Goal: Task Accomplishment & Management: Complete application form

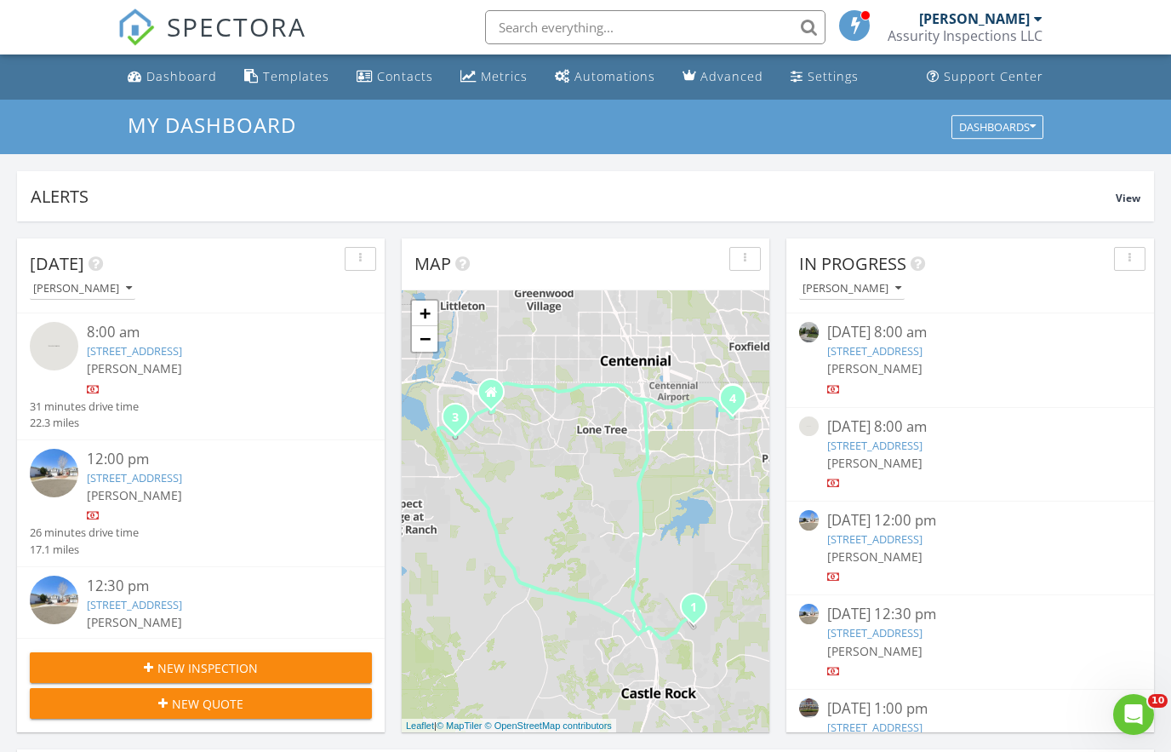
click at [268, 666] on div "New Inspection" at bounding box center [200, 668] width 315 height 18
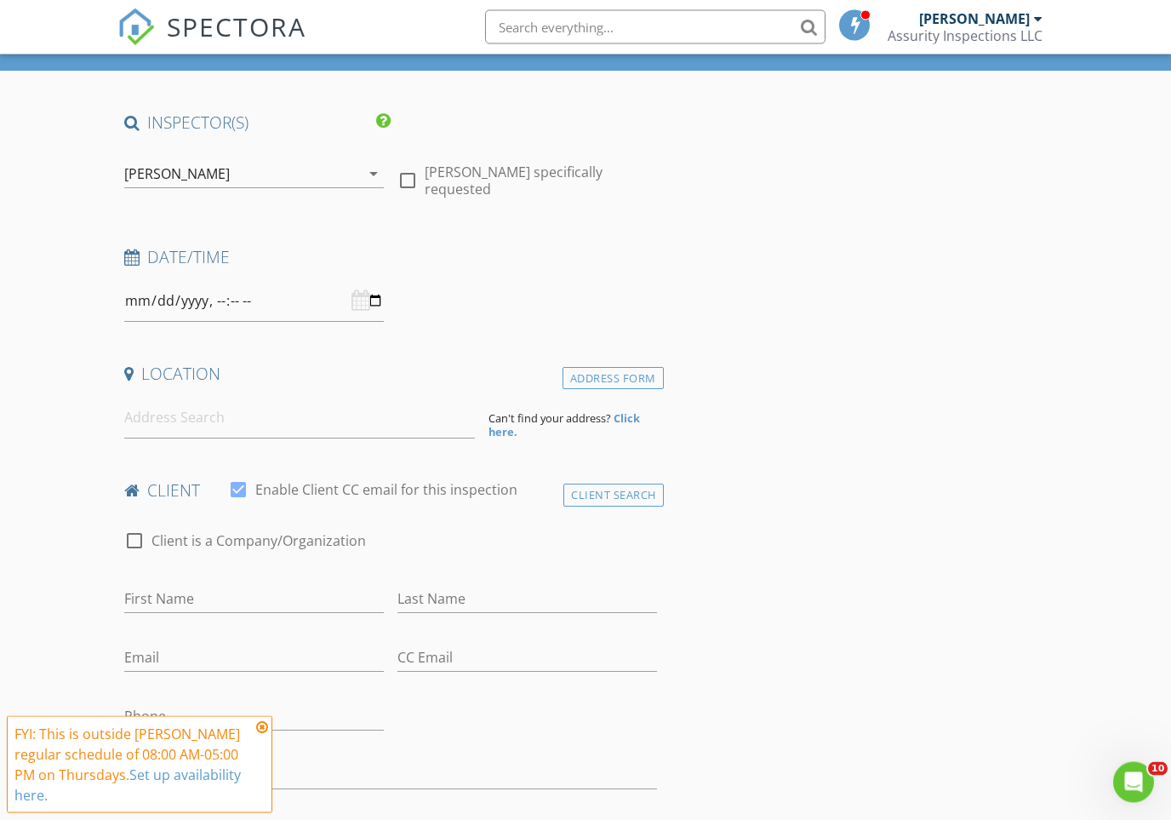
scroll to position [86, 0]
click at [616, 494] on div "Client Search" at bounding box center [613, 494] width 100 height 23
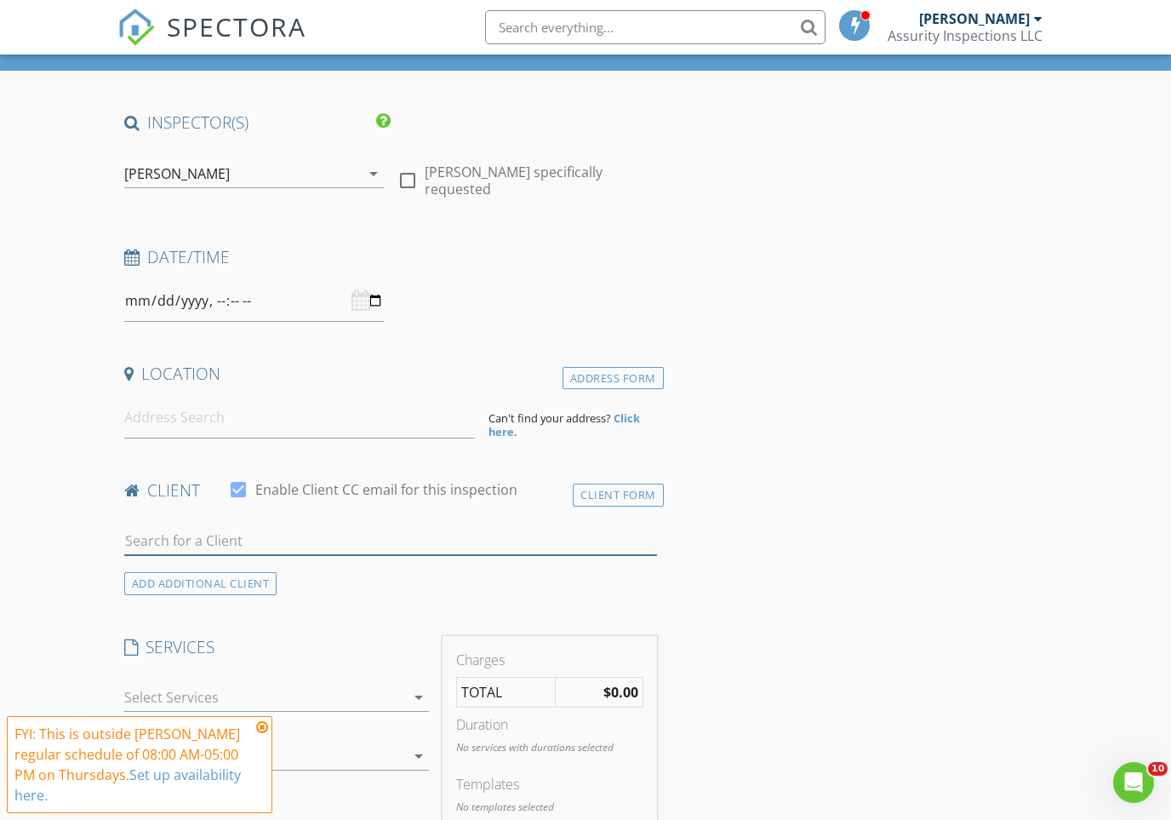
click at [447, 527] on input "text" at bounding box center [390, 541] width 533 height 28
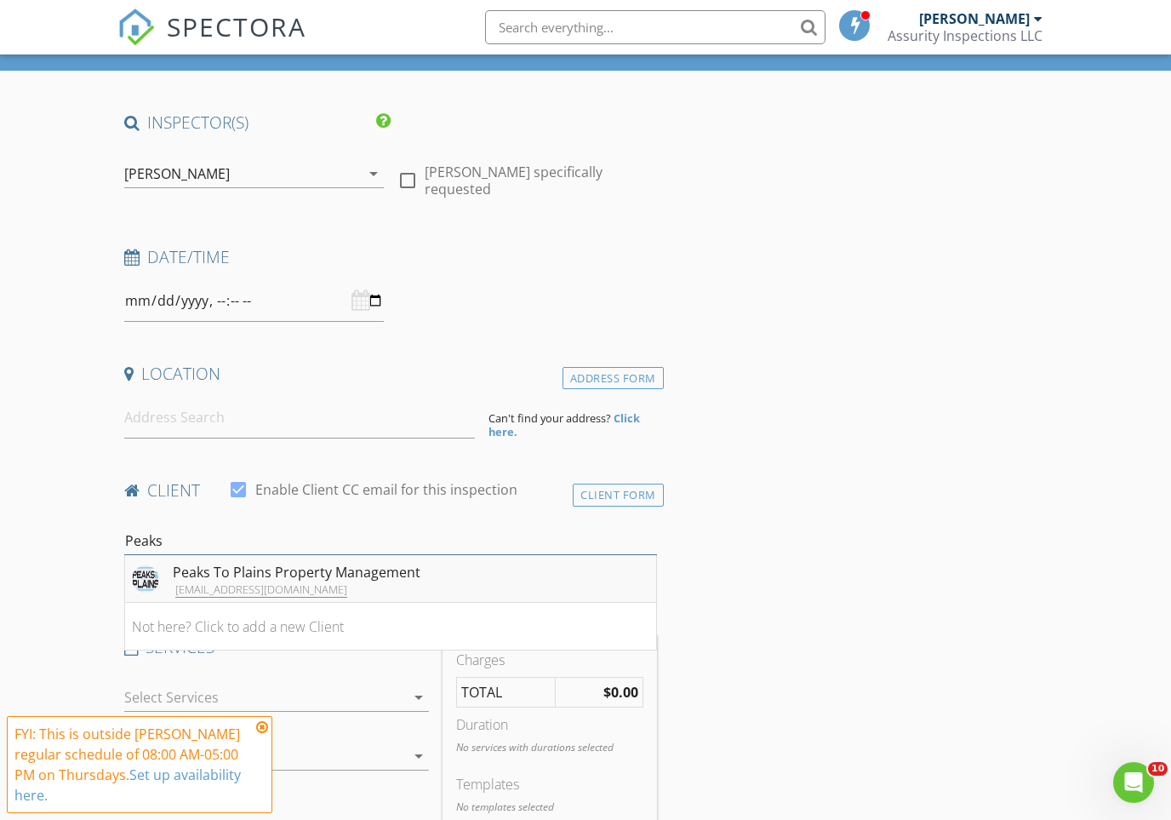
type input "Peaks"
click at [419, 574] on li "Peaks To Plains Property Management [EMAIL_ADDRESS][DOMAIN_NAME]" at bounding box center [390, 579] width 531 height 48
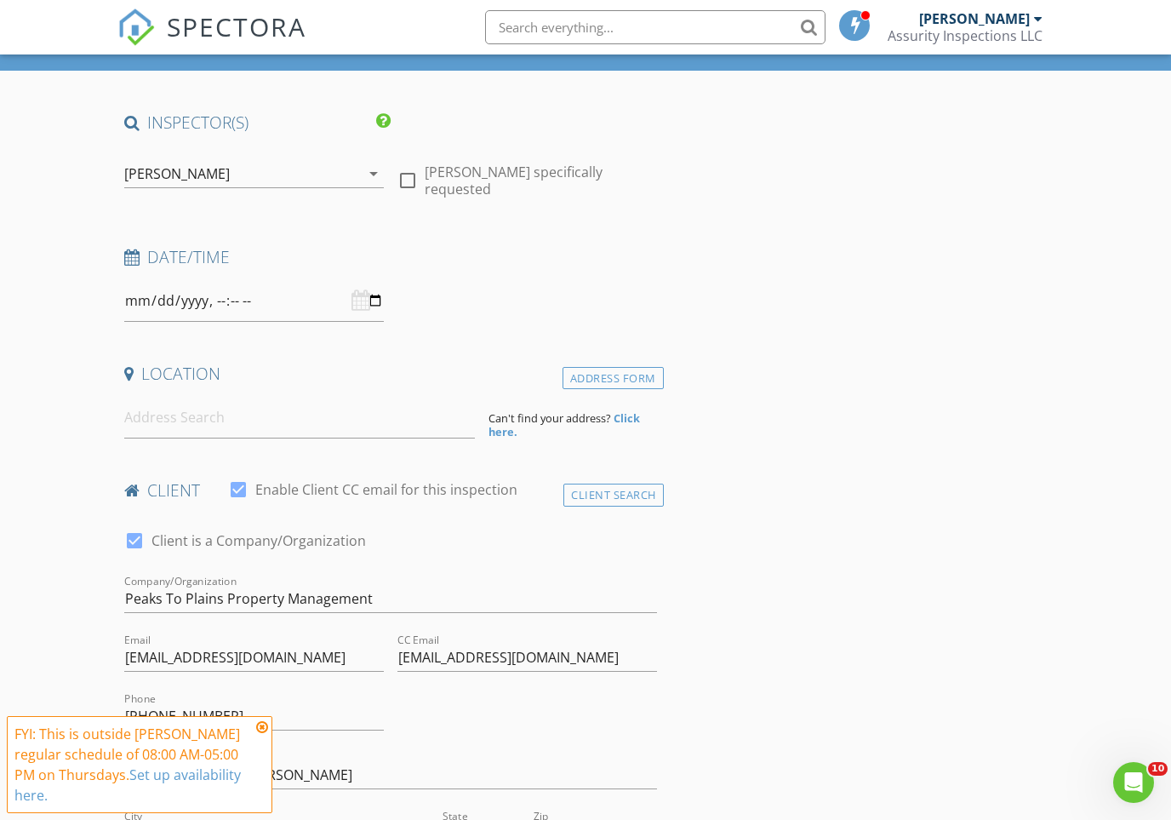
click at [594, 655] on input "[EMAIL_ADDRESS][DOMAIN_NAME]" at bounding box center [527, 657] width 260 height 28
type input "c"
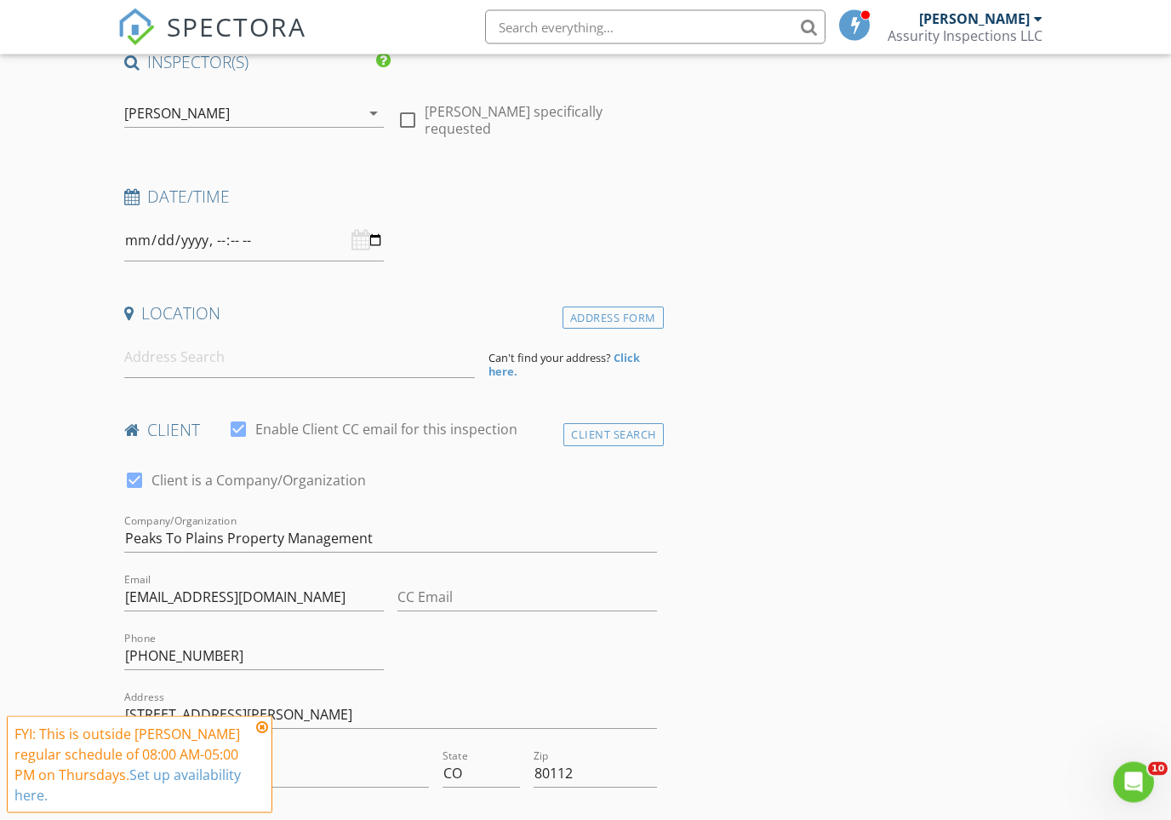
scroll to position [147, 0]
click at [266, 727] on icon at bounding box center [262, 727] width 12 height 14
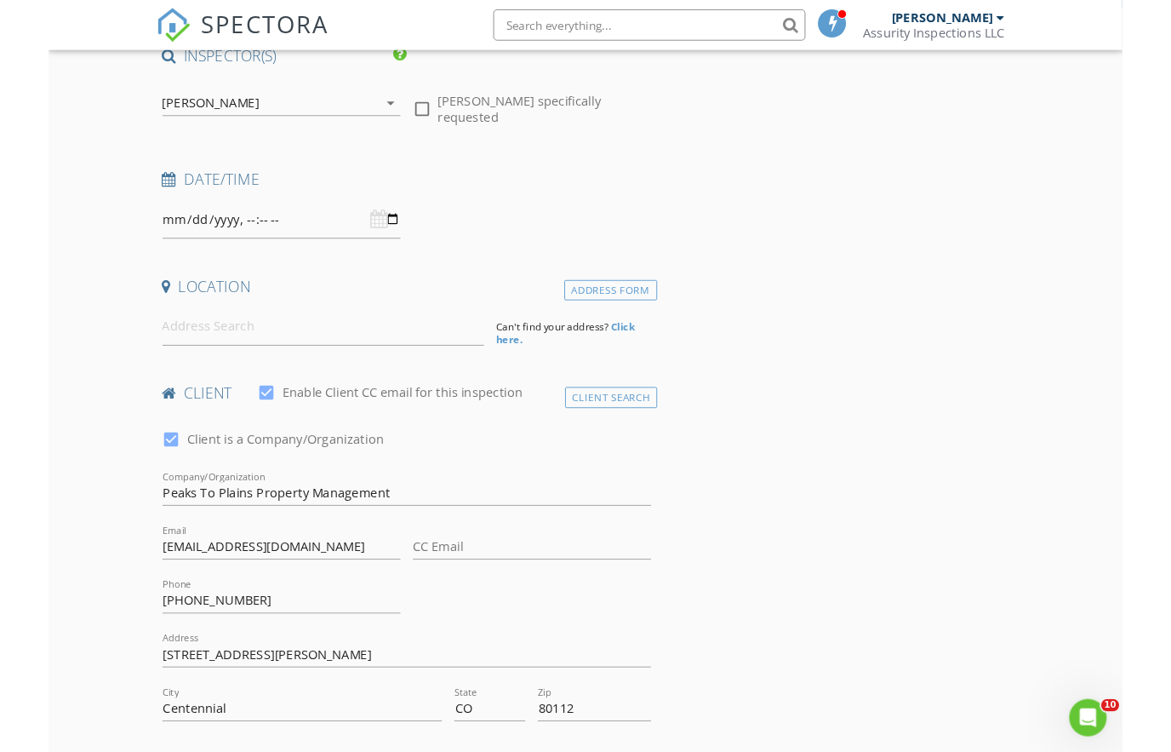
scroll to position [0, 0]
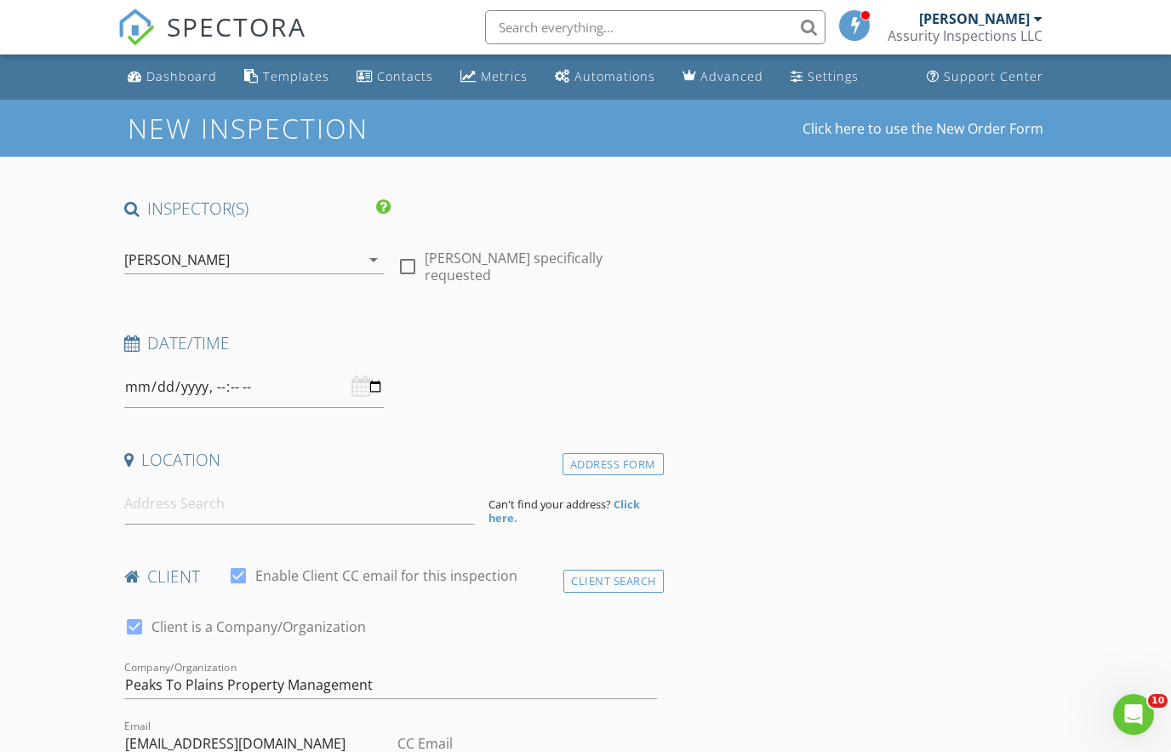
click at [931, 31] on div "Assurity Inspections LLC" at bounding box center [965, 35] width 155 height 17
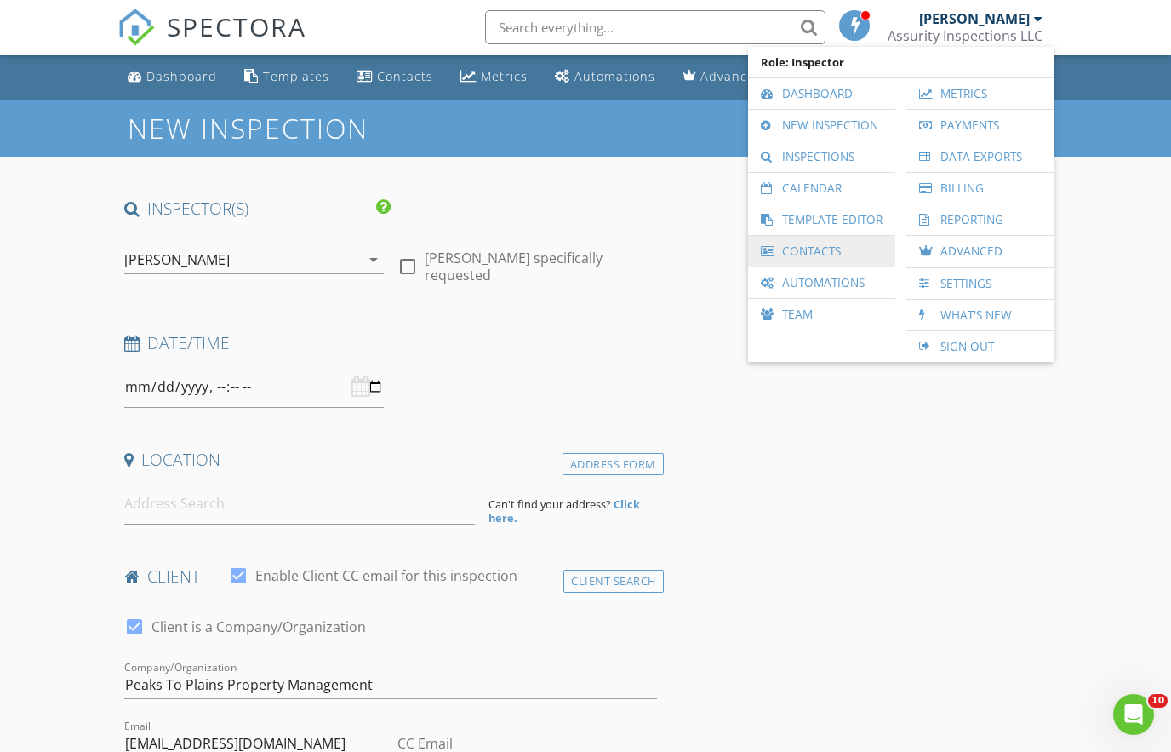
click at [816, 249] on link "Contacts" at bounding box center [822, 251] width 130 height 31
